Goal: Navigation & Orientation: Understand site structure

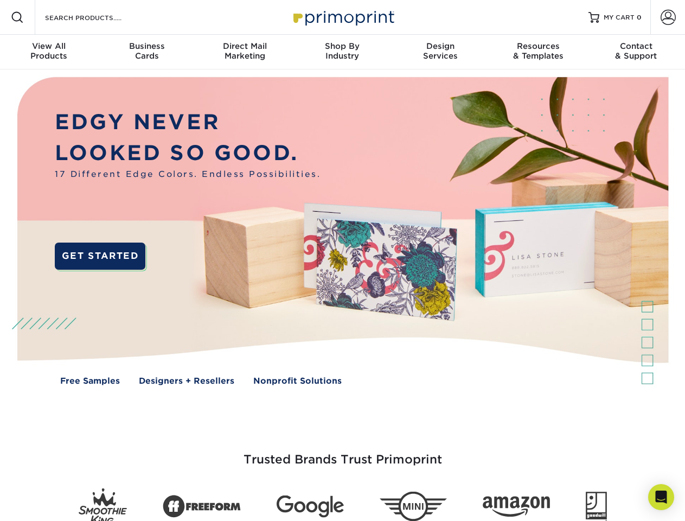
click at [342, 260] on img at bounding box center [342, 238] width 678 height 339
click at [17, 17] on span at bounding box center [17, 17] width 13 height 13
click at [668, 17] on span at bounding box center [668, 17] width 15 height 15
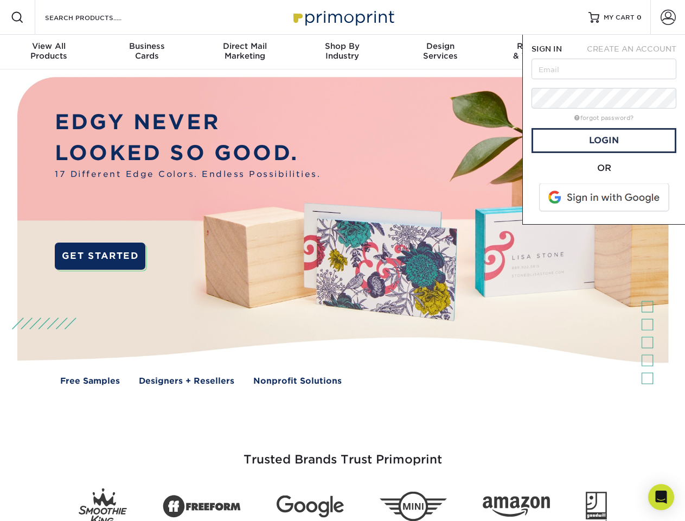
click at [49, 52] on div "View All Products" at bounding box center [49, 51] width 98 height 20
click at [147, 52] on div "Business Cards" at bounding box center [147, 51] width 98 height 20
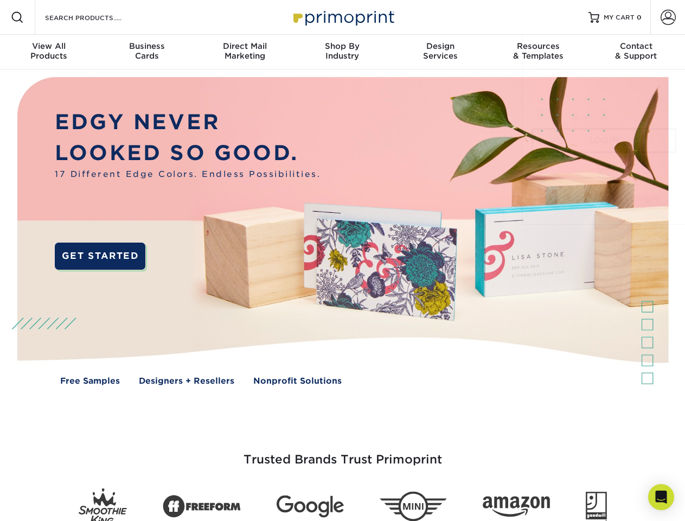
click at [245, 52] on div "Direct Mail Marketing" at bounding box center [245, 51] width 98 height 20
click at [342, 52] on div "Shop By Industry" at bounding box center [343, 51] width 98 height 20
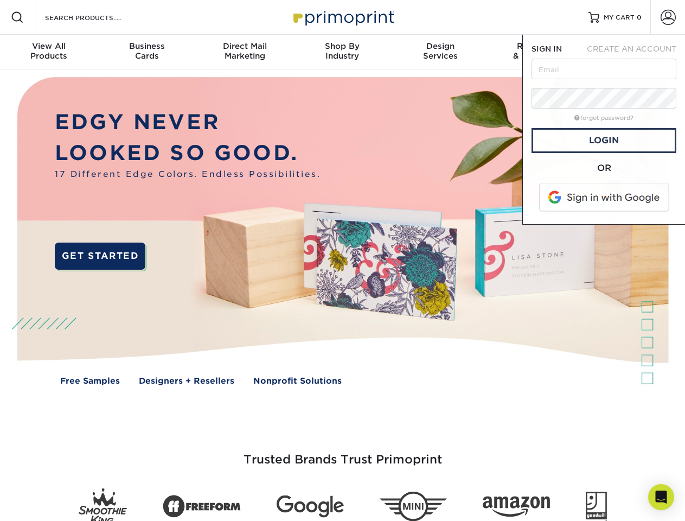
click at [441, 52] on div "Design Services" at bounding box center [441, 51] width 98 height 20
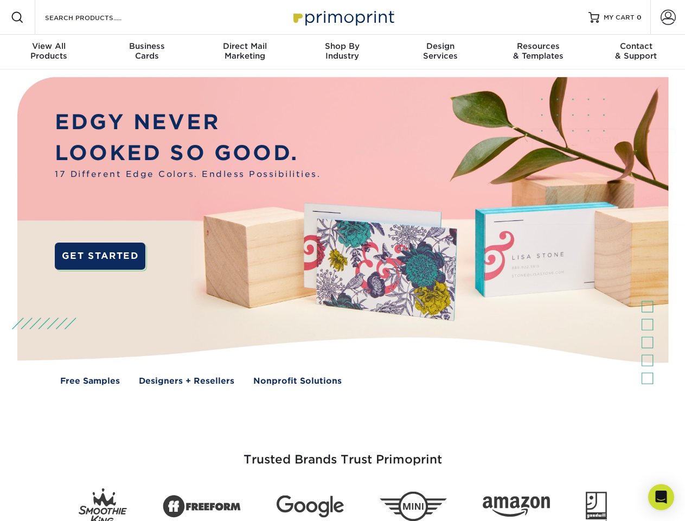
click at [538, 52] on span "SIGN IN" at bounding box center [547, 49] width 30 height 9
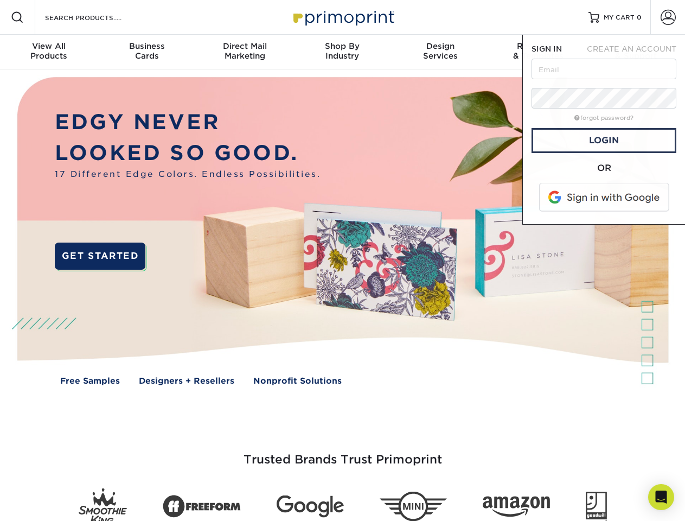
click at [637, 52] on div "Contact & Support" at bounding box center [637, 51] width 98 height 20
